Goal: Book appointment/travel/reservation

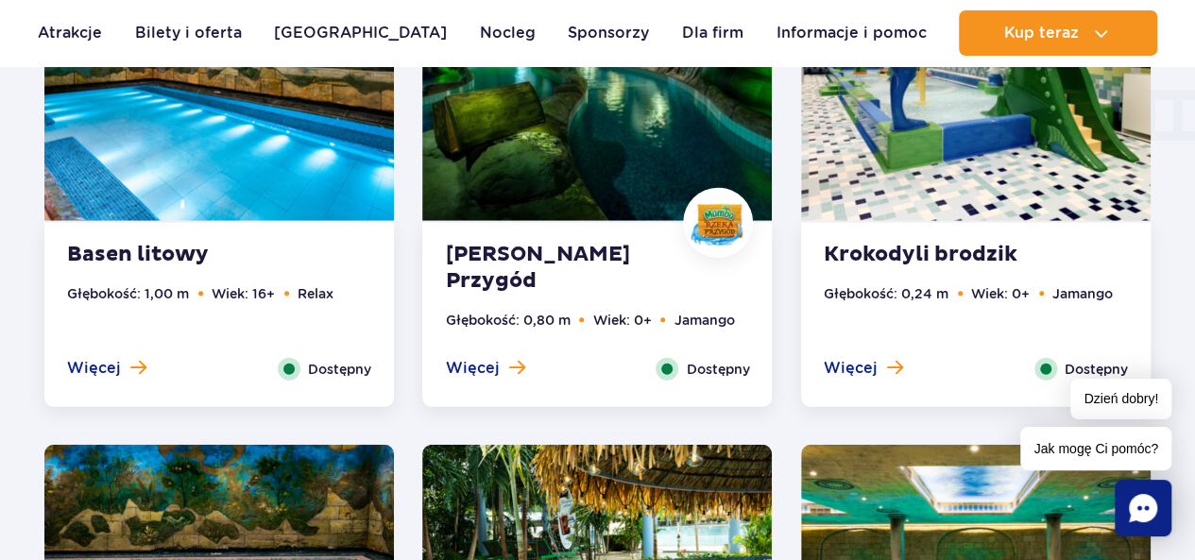
scroll to position [2549, 0]
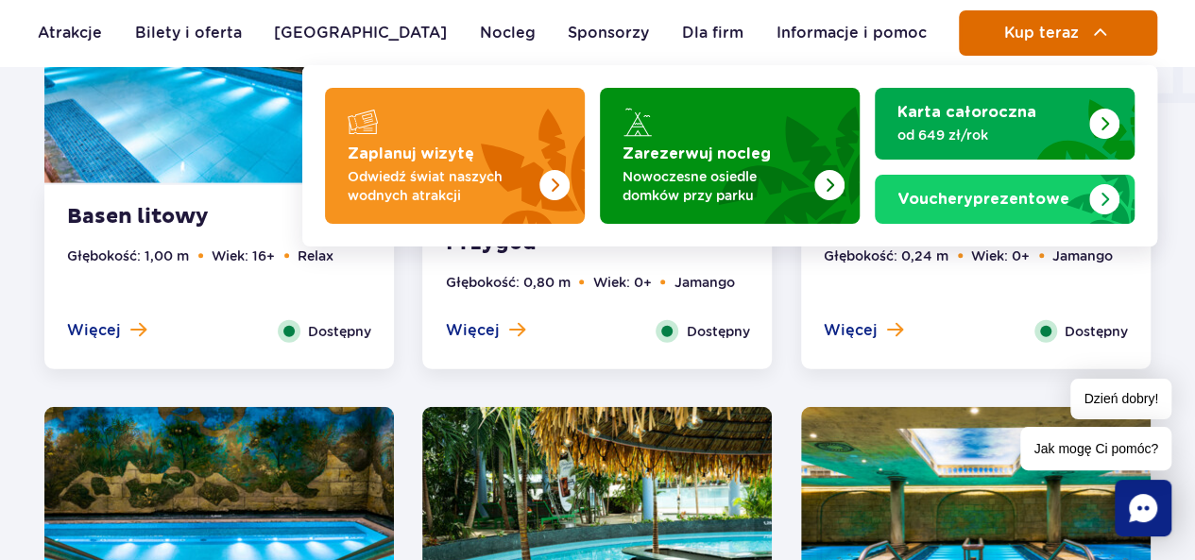
click at [1041, 22] on button "Kup teraz" at bounding box center [1058, 32] width 198 height 45
click at [1042, 27] on span "Kup teraz" at bounding box center [1041, 33] width 75 height 17
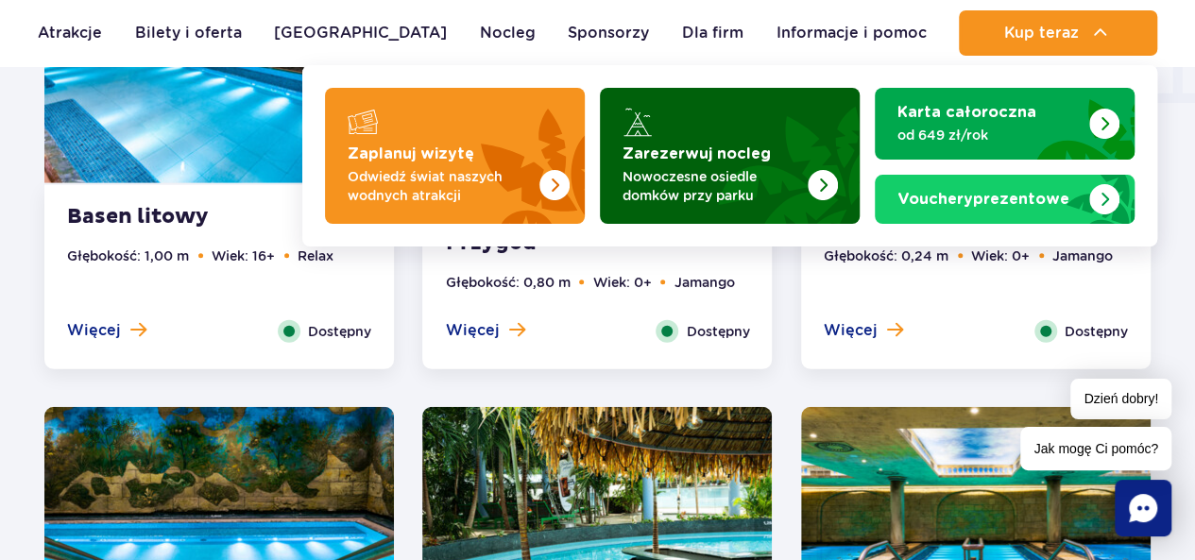
click at [807, 184] on img "Zarezerwuj nocleg" at bounding box center [777, 150] width 166 height 147
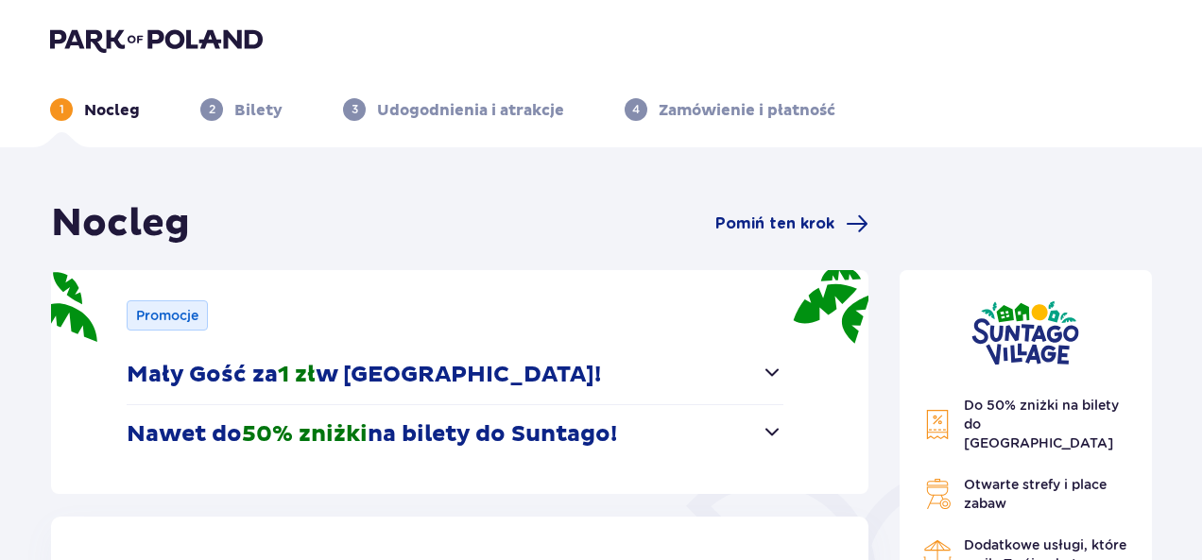
drag, startPoint x: 1209, startPoint y: 32, endPoint x: 1209, endPoint y: 137, distance: 104.9
click at [1202, 137] on html "1 Nocleg 2 Bilety 3 Udogodnienia i atrakcje 4 Zamówienie i płatność Nocleg Pomi…" at bounding box center [601, 280] width 1202 height 560
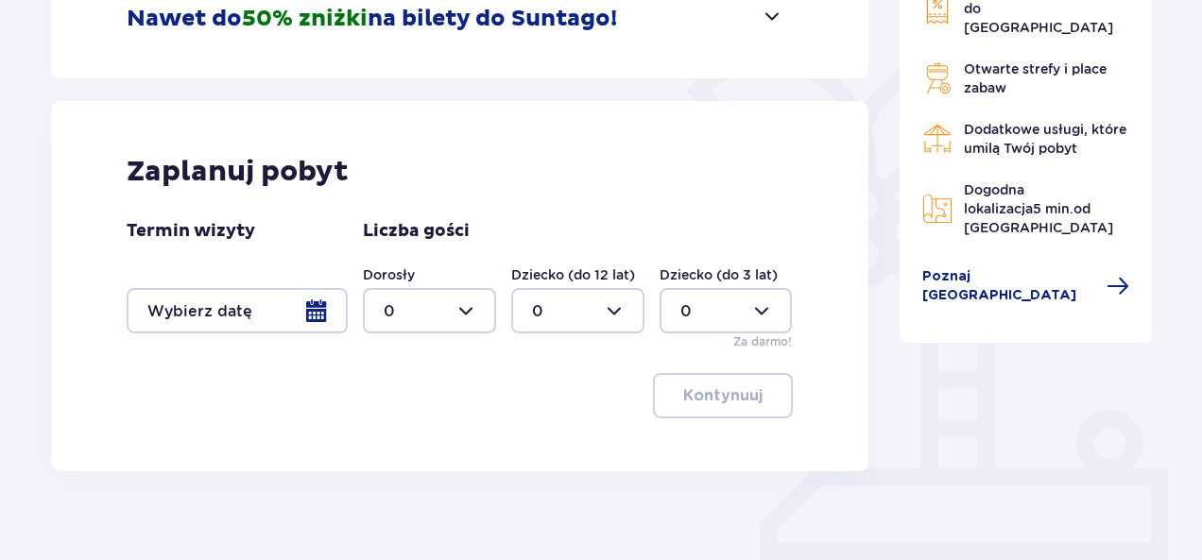
scroll to position [489, 0]
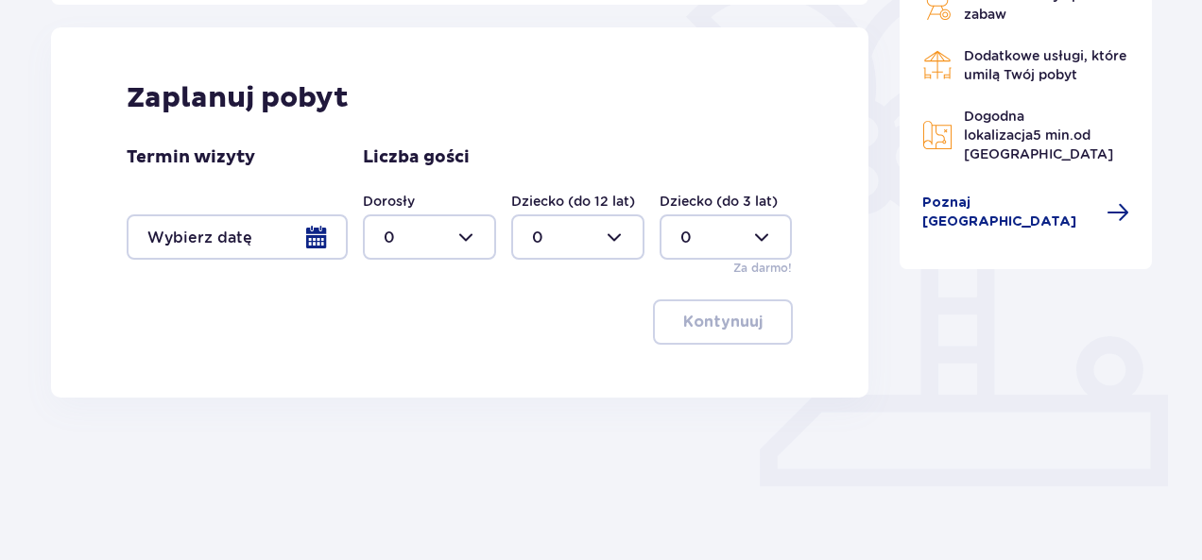
click at [253, 252] on div at bounding box center [237, 237] width 221 height 45
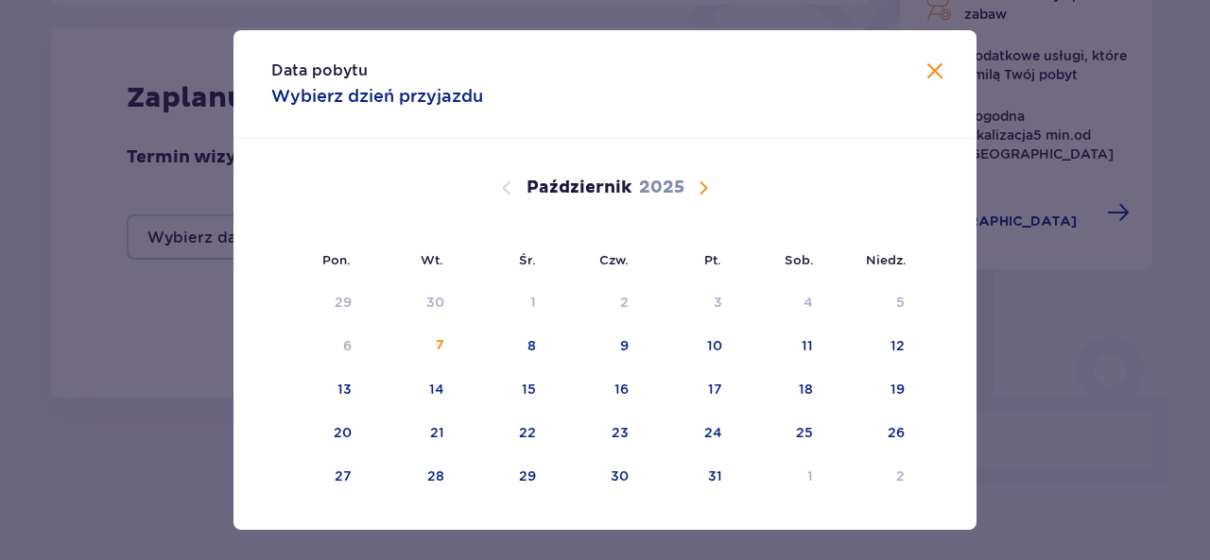
click at [700, 203] on div "Październik 2025" at bounding box center [605, 210] width 626 height 142
click at [703, 199] on div "Październik 2025" at bounding box center [605, 210] width 626 height 142
click at [934, 65] on span "Zamknij" at bounding box center [934, 71] width 23 height 23
